Goal: Navigation & Orientation: Find specific page/section

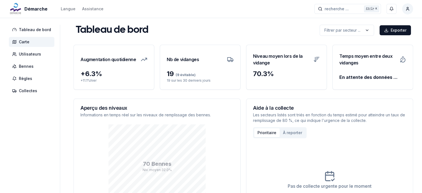
click at [24, 43] on span "Carte" at bounding box center [24, 42] width 11 height 6
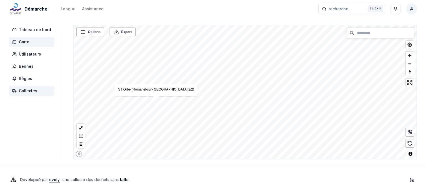
click at [22, 91] on span "Collectes" at bounding box center [28, 91] width 18 height 6
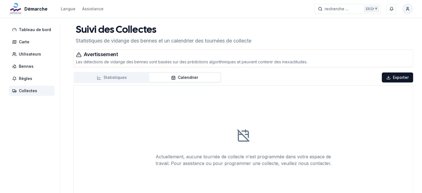
drag, startPoint x: 110, startPoint y: 62, endPoint x: 274, endPoint y: 62, distance: 163.8
click at [111, 62] on p "Les détections de vidange des bennes sont basées sur des prédictions algorithmi…" at bounding box center [243, 62] width 334 height 6
click at [183, 77] on button "Calendrier" at bounding box center [184, 77] width 71 height 9
click at [124, 81] on button "Statistiques" at bounding box center [112, 77] width 74 height 9
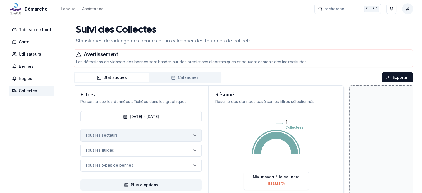
click at [151, 134] on button "Tous les secteurs" at bounding box center [140, 135] width 121 height 13
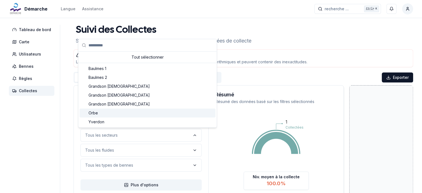
click at [100, 112] on div "Orbe" at bounding box center [148, 112] width 136 height 9
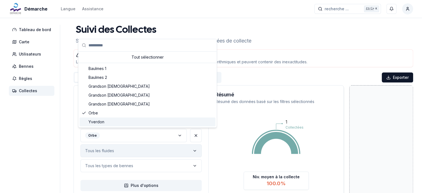
drag, startPoint x: 89, startPoint y: 156, endPoint x: 91, endPoint y: 154, distance: 3.2
click at [90, 156] on button "Tous les fluides" at bounding box center [140, 150] width 121 height 13
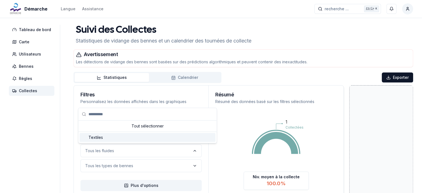
click at [101, 137] on span "Textiles" at bounding box center [95, 137] width 14 height 6
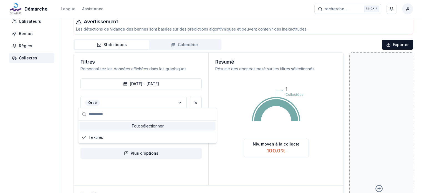
scroll to position [83, 0]
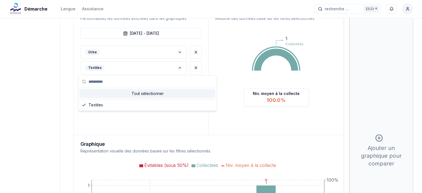
click at [57, 113] on aside "Tableau de bord Carte Utilisateurs Bennes Règles Collectes" at bounding box center [34, 121] width 51 height 358
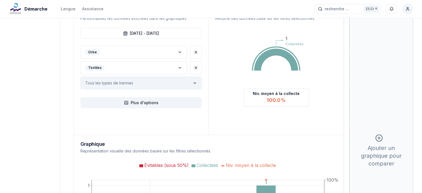
click at [111, 80] on button "Tous les types de bennes" at bounding box center [140, 83] width 121 height 13
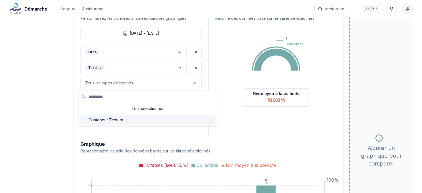
click at [111, 120] on span "Conteneur Textura" at bounding box center [105, 120] width 35 height 6
click at [61, 112] on div "Tableau de bord Carte Utilisateurs Bennes Règles Collectes Suivi des Collectes …" at bounding box center [211, 121] width 422 height 358
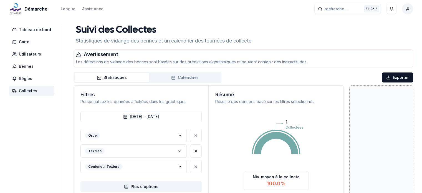
scroll to position [55, 0]
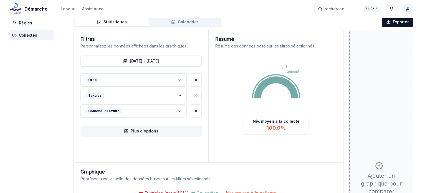
click at [144, 132] on button "Plus d'options" at bounding box center [140, 130] width 121 height 11
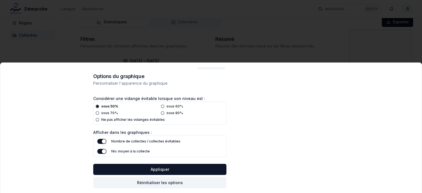
scroll to position [0, 0]
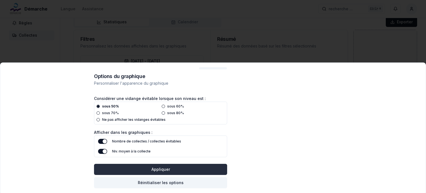
click at [198, 169] on button "Appliquer" at bounding box center [160, 169] width 133 height 11
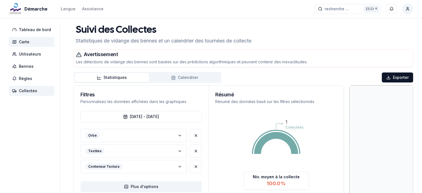
click at [21, 39] on span "Carte" at bounding box center [31, 42] width 45 height 10
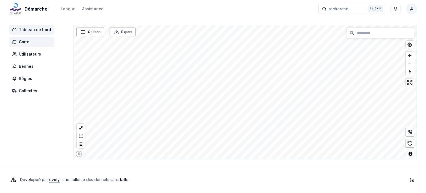
click at [29, 30] on span "Tableau de bord" at bounding box center [35, 30] width 32 height 6
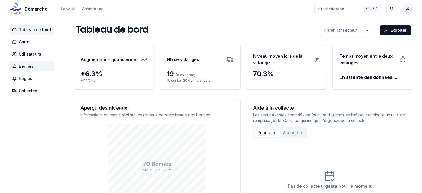
click at [26, 67] on span "Bennes" at bounding box center [26, 66] width 15 height 6
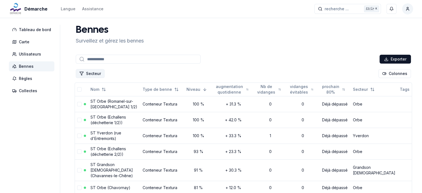
click at [96, 74] on button "Secteur" at bounding box center [90, 73] width 29 height 9
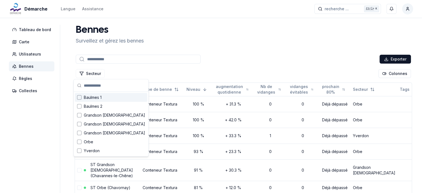
click at [168, 76] on div "Secteur Colonnes" at bounding box center [243, 73] width 337 height 11
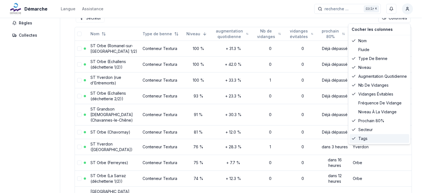
click at [358, 137] on div "Tags" at bounding box center [379, 138] width 60 height 9
click at [363, 58] on div "Type de benne" at bounding box center [379, 58] width 60 height 9
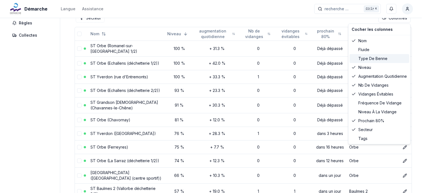
click at [363, 58] on div "Type de benne" at bounding box center [379, 58] width 60 height 9
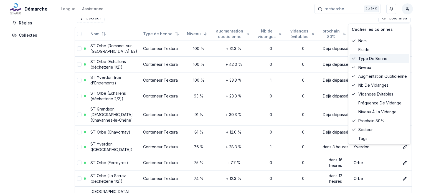
click at [363, 58] on div "Type de benne" at bounding box center [379, 58] width 60 height 9
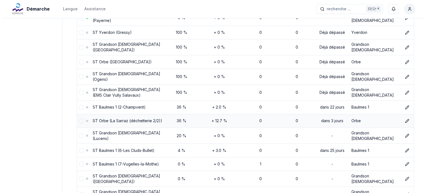
scroll to position [929, 0]
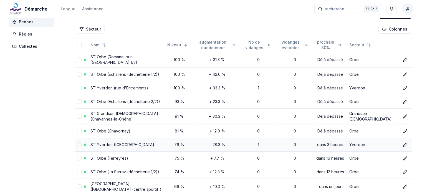
scroll to position [0, 0]
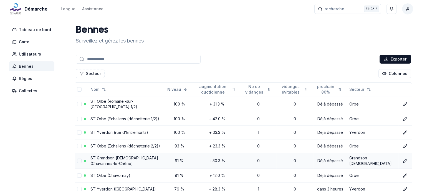
click at [118, 159] on td "ST Grandson [DEMOGRAPHIC_DATA] (Chavannes-le-Chêne)" at bounding box center [126, 160] width 77 height 16
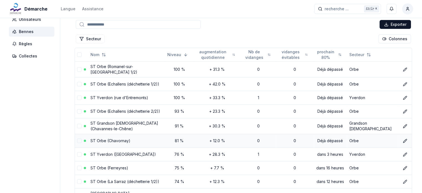
scroll to position [55, 0]
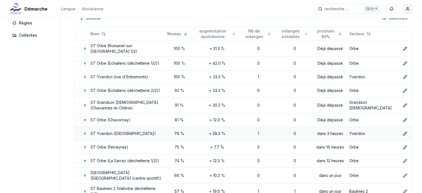
click at [121, 132] on link "ST Yverdon ([GEOGRAPHIC_DATA])" at bounding box center [122, 133] width 65 height 5
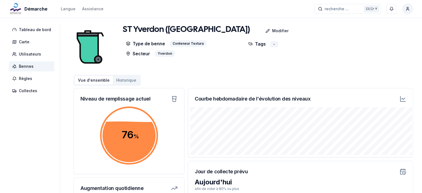
click at [404, 98] on icon at bounding box center [402, 98] width 7 height 7
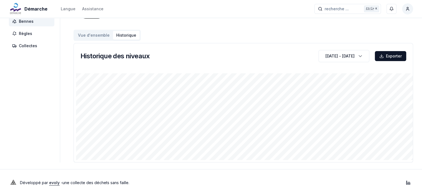
scroll to position [48, 0]
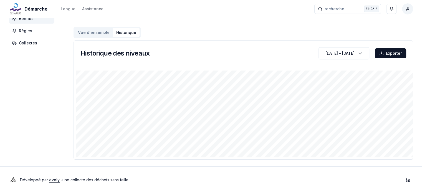
click at [85, 33] on button "Vue d'ensemble" at bounding box center [94, 32] width 38 height 9
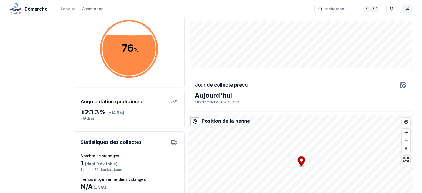
scroll to position [144, 0]
